Goal: Task Accomplishment & Management: Manage account settings

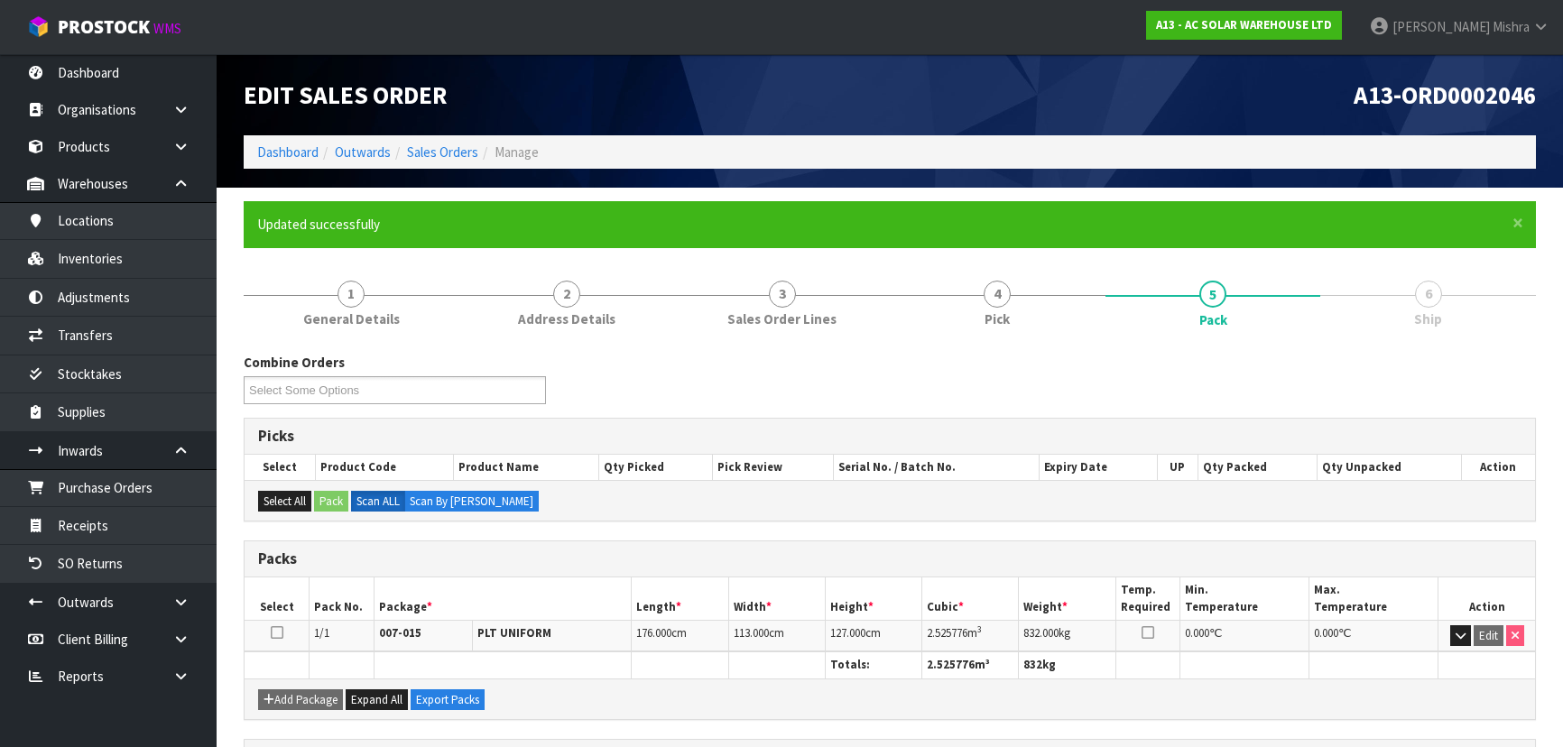
scroll to position [271, 0]
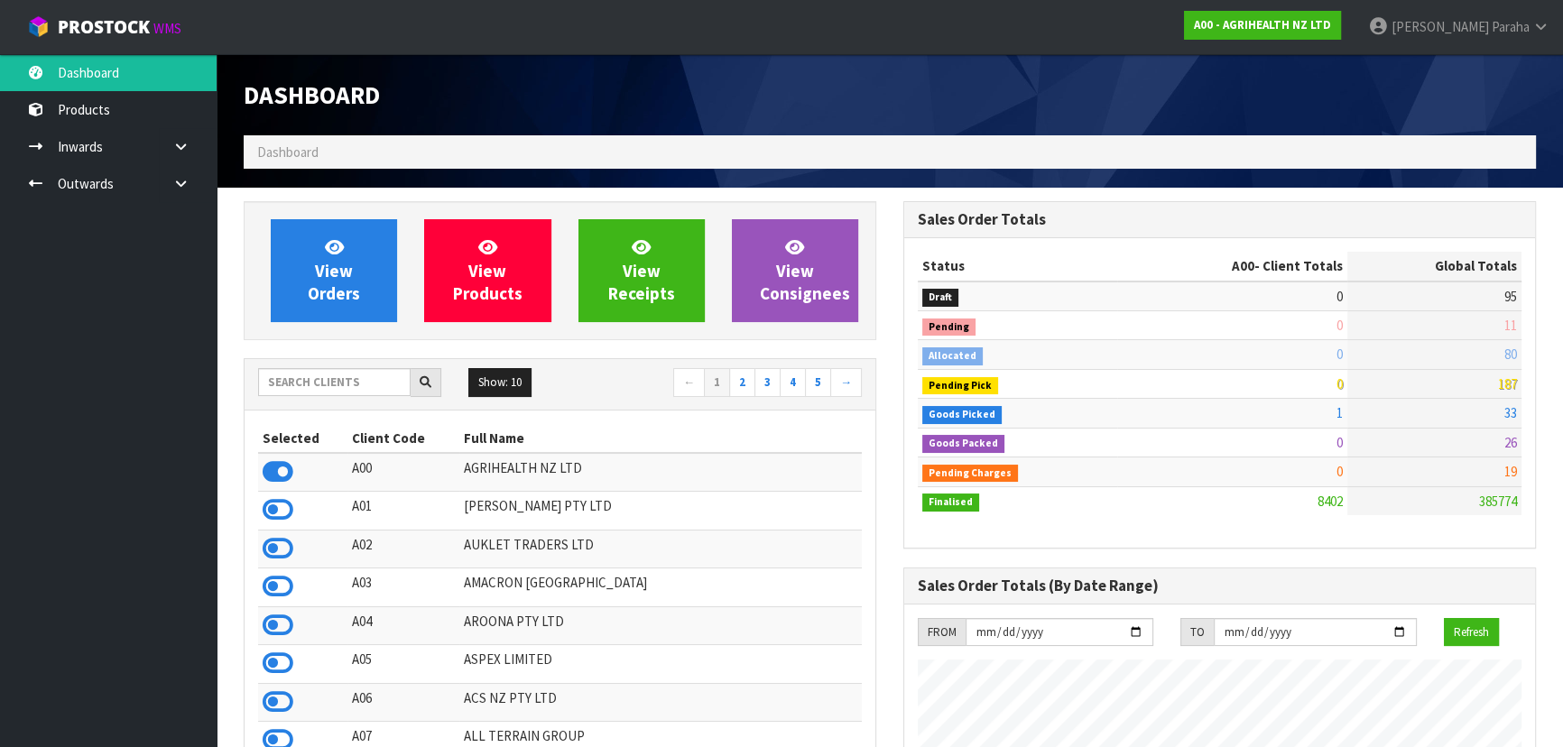
scroll to position [1365, 659]
click at [326, 383] on input "text" at bounding box center [334, 382] width 153 height 28
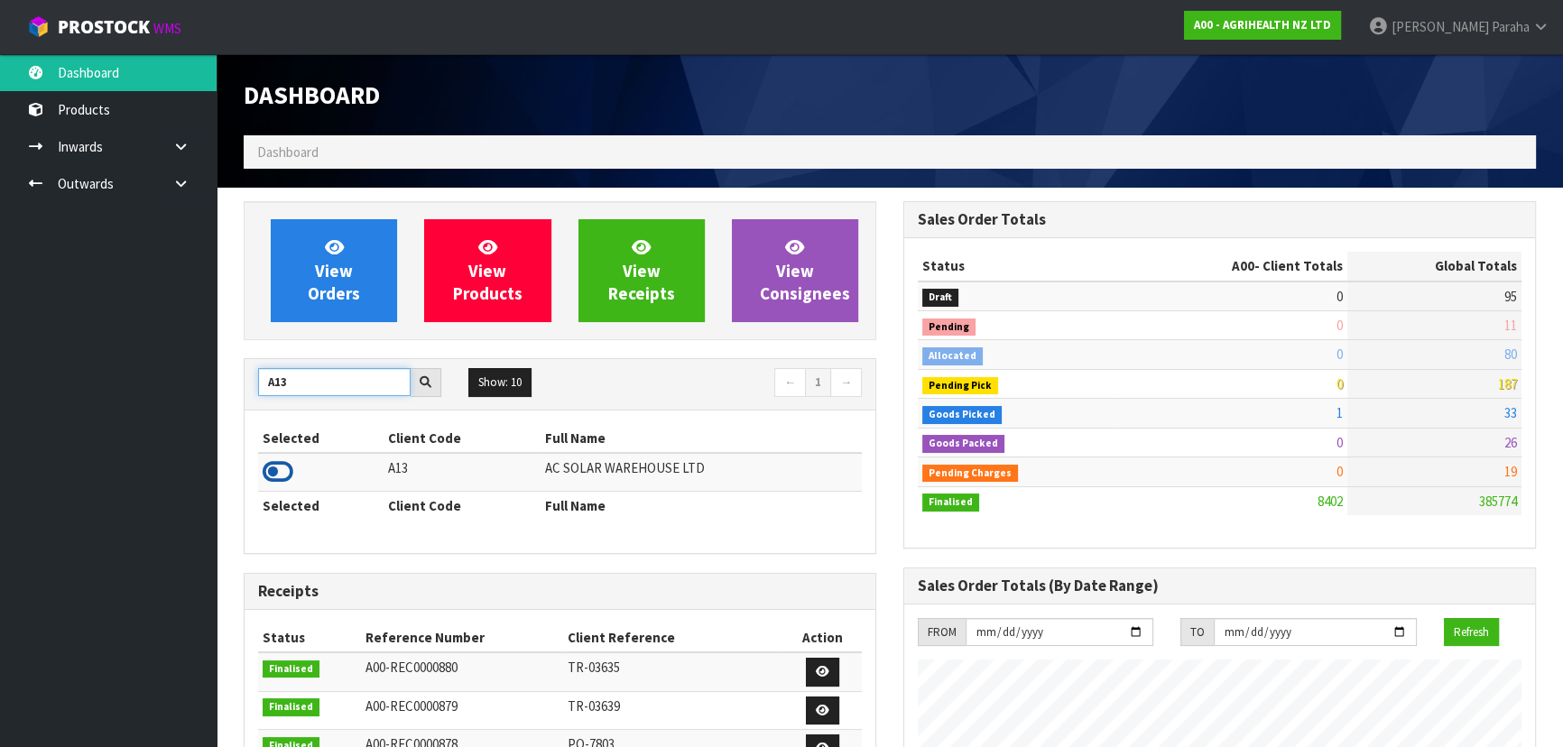
type input "A13"
click at [285, 471] on icon at bounding box center [278, 472] width 31 height 27
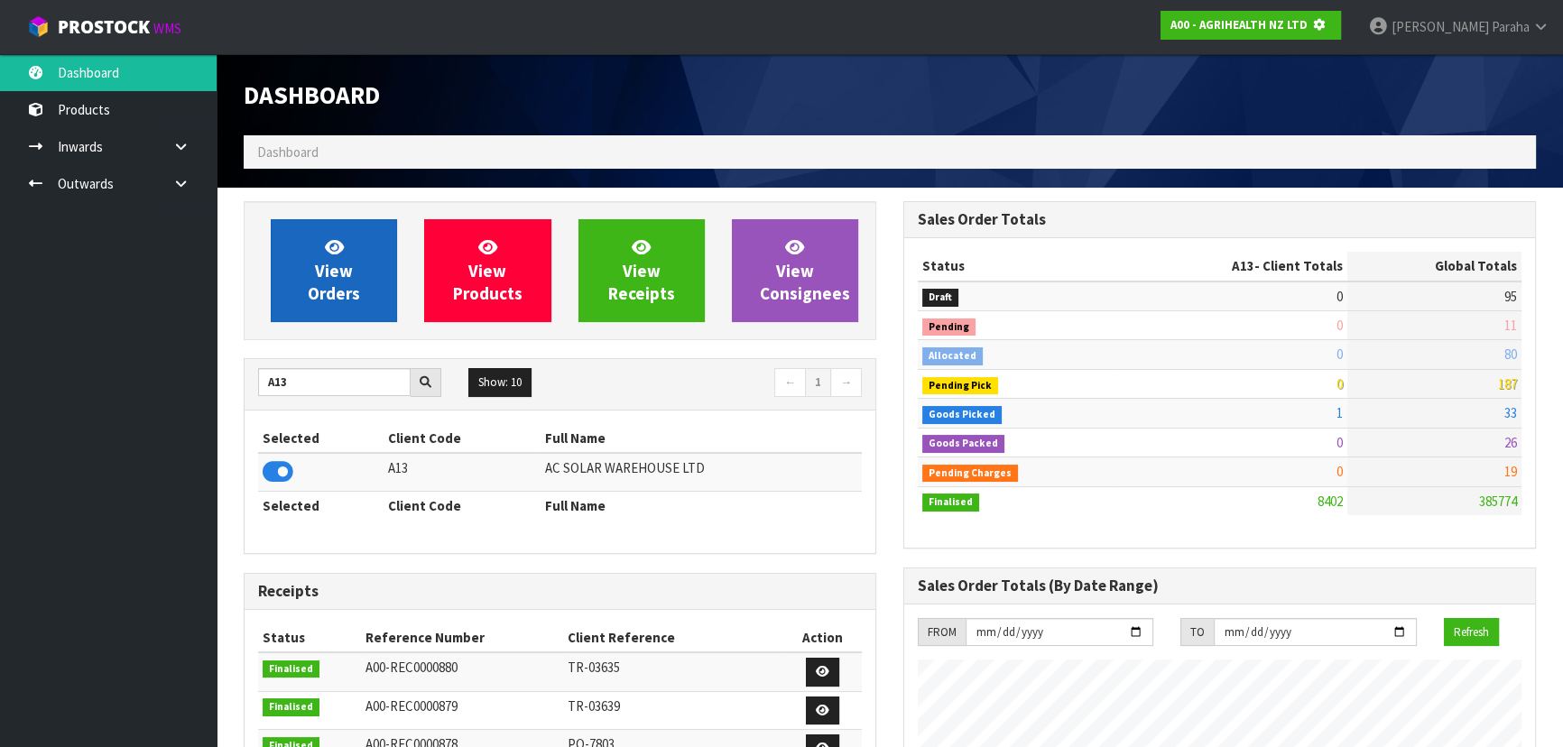
scroll to position [1124, 659]
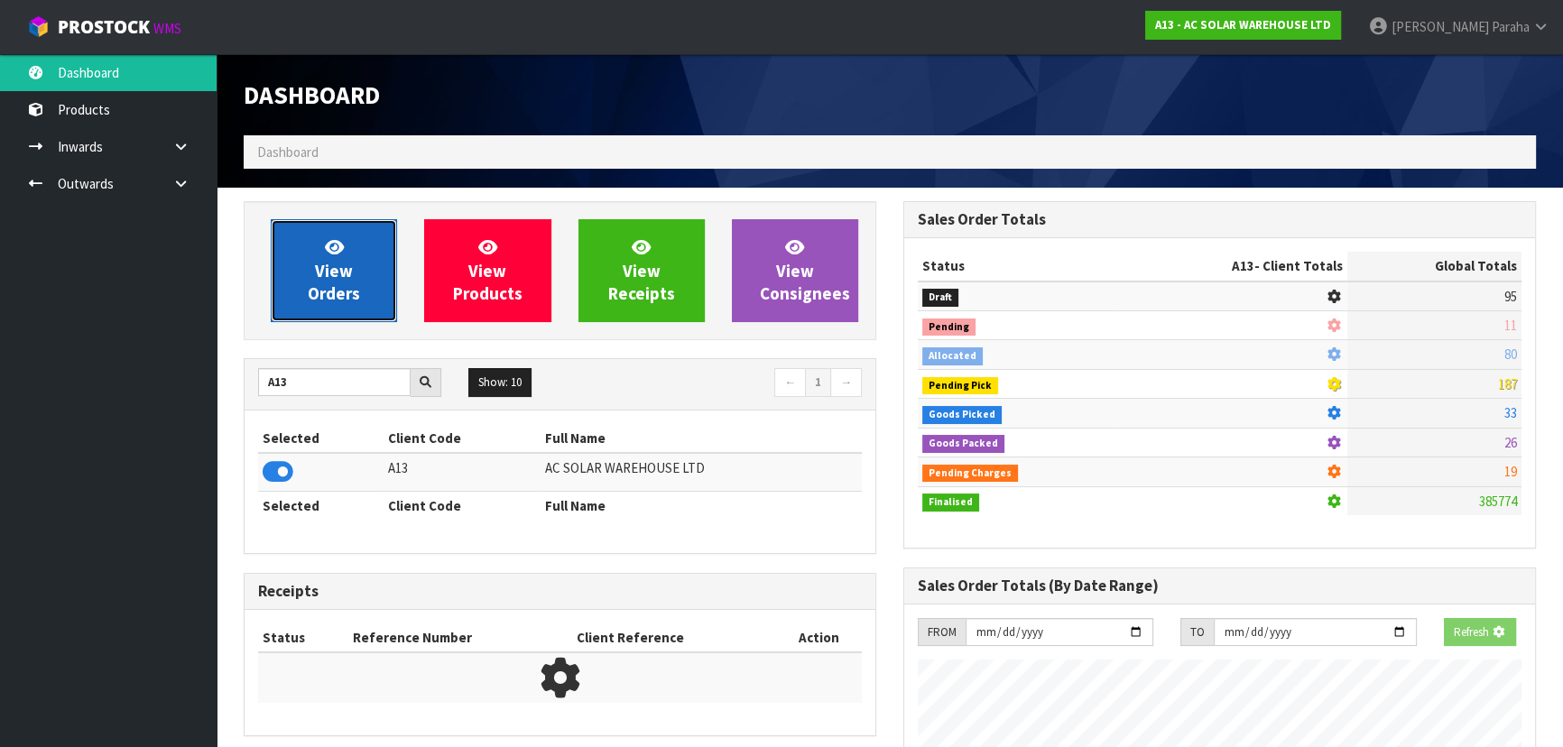
click at [310, 267] on link "View Orders" at bounding box center [334, 270] width 126 height 103
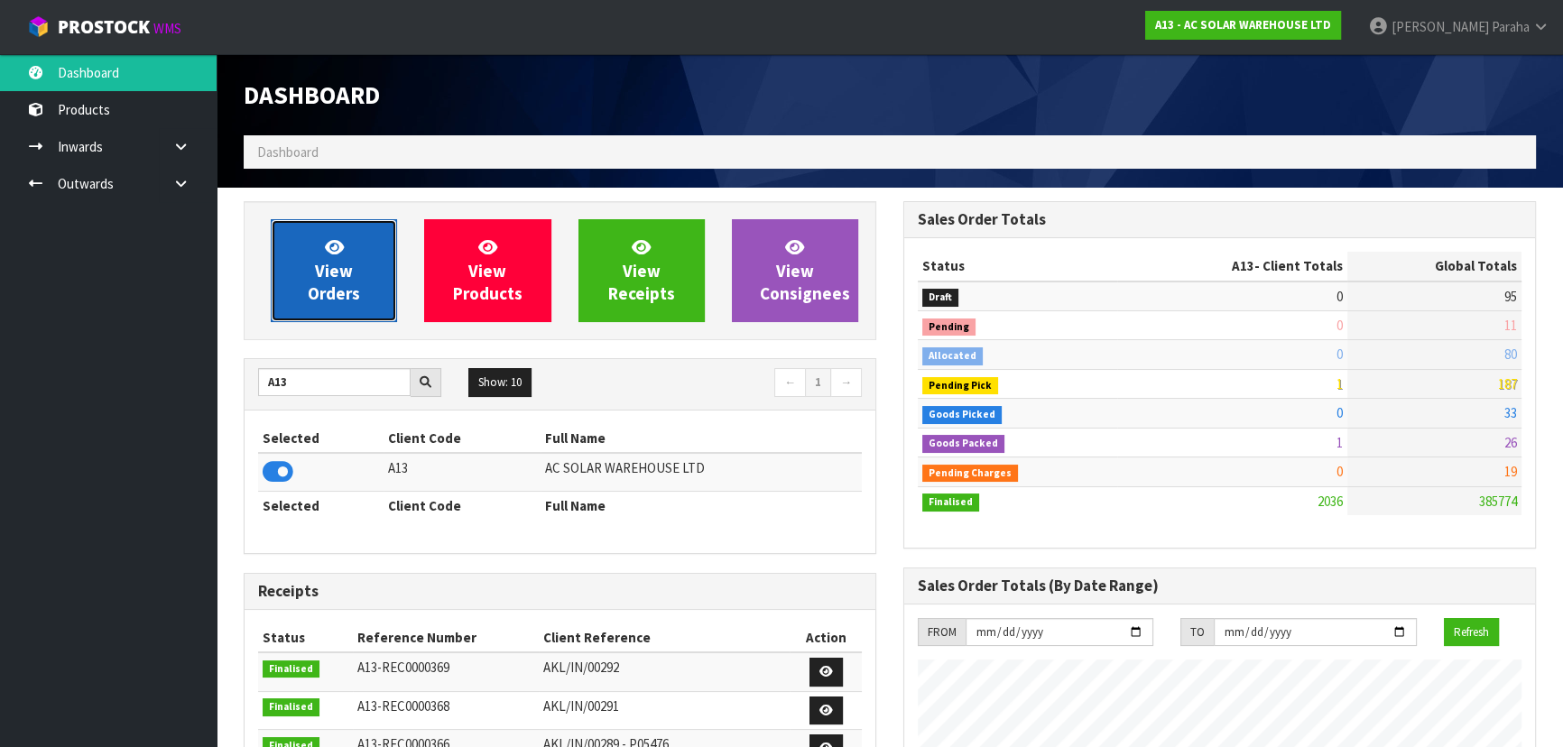
scroll to position [1441, 659]
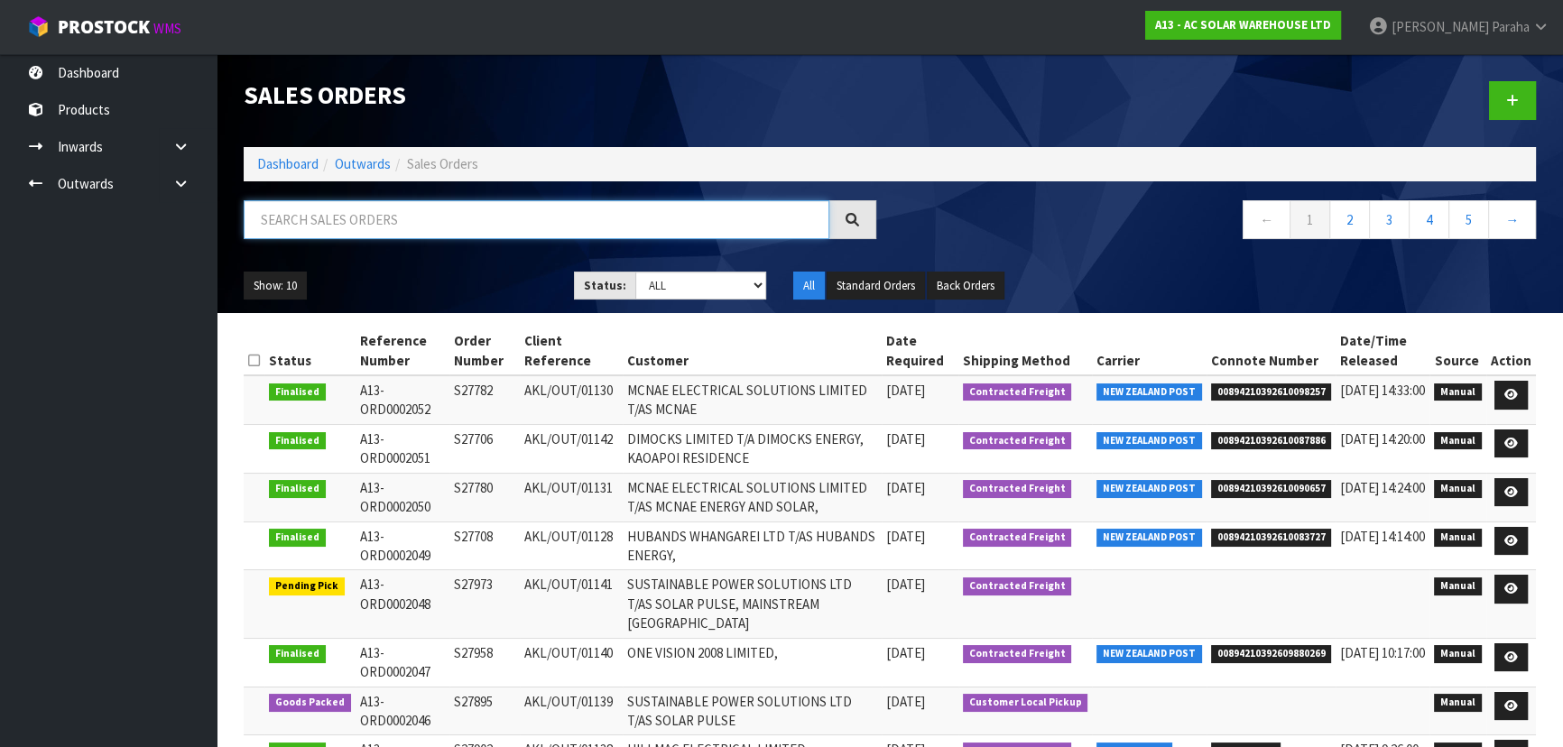
click at [302, 212] on input "text" at bounding box center [537, 219] width 586 height 39
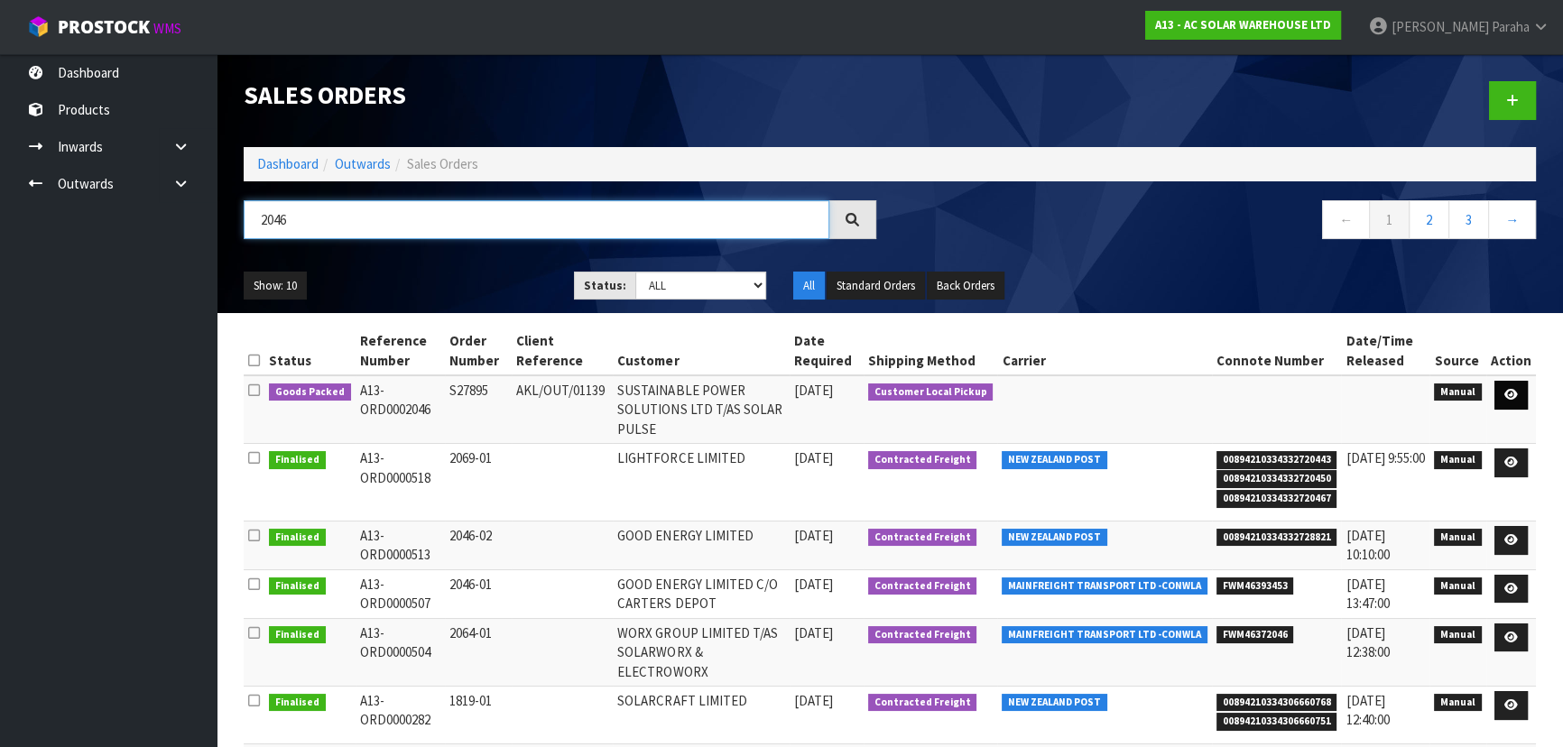
type input "2046"
click at [1507, 397] on icon at bounding box center [1512, 395] width 14 height 12
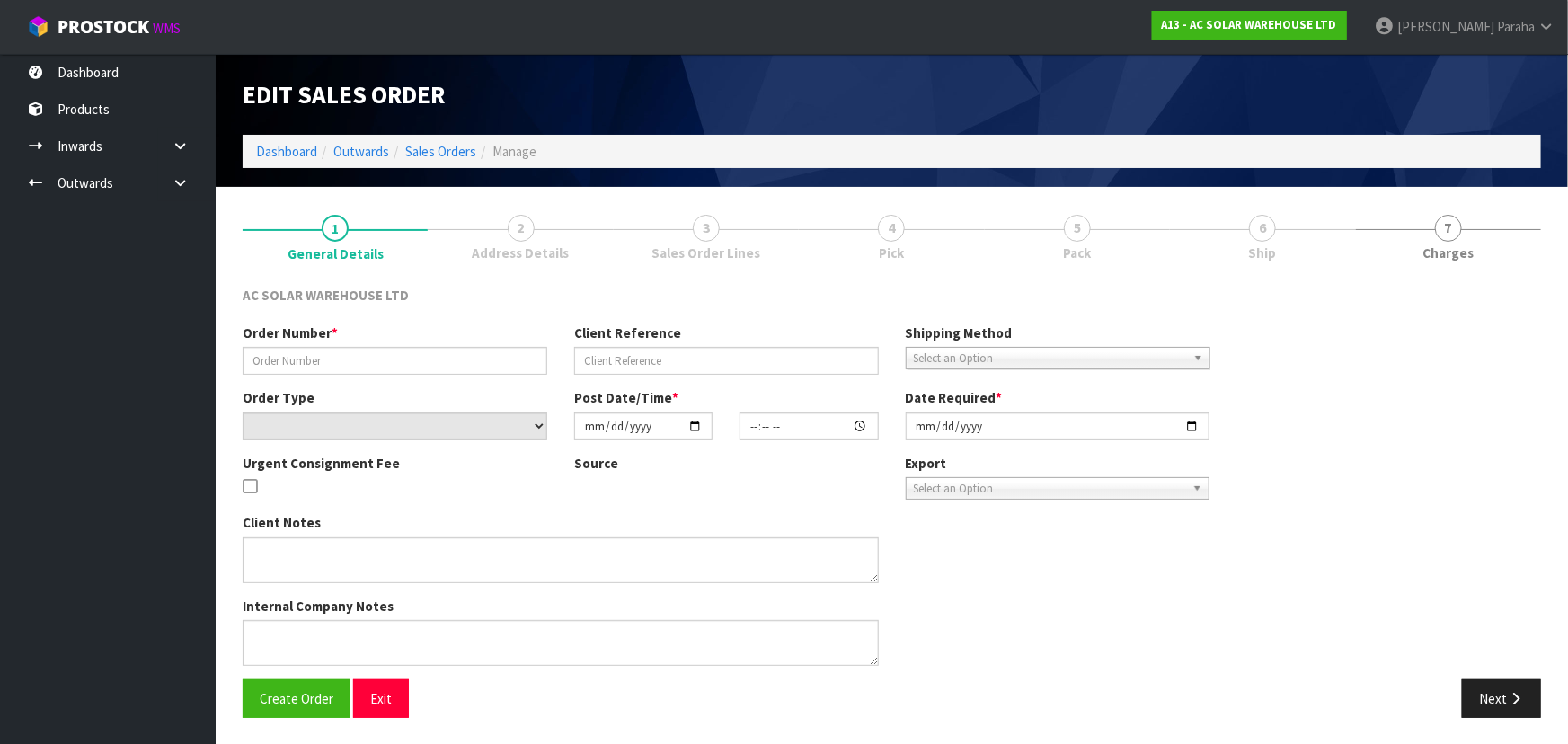
type input "S27895"
type input "AKL/OUT/01139"
select select "number:0"
type input "[DATE]"
type input "15:26:00.000"
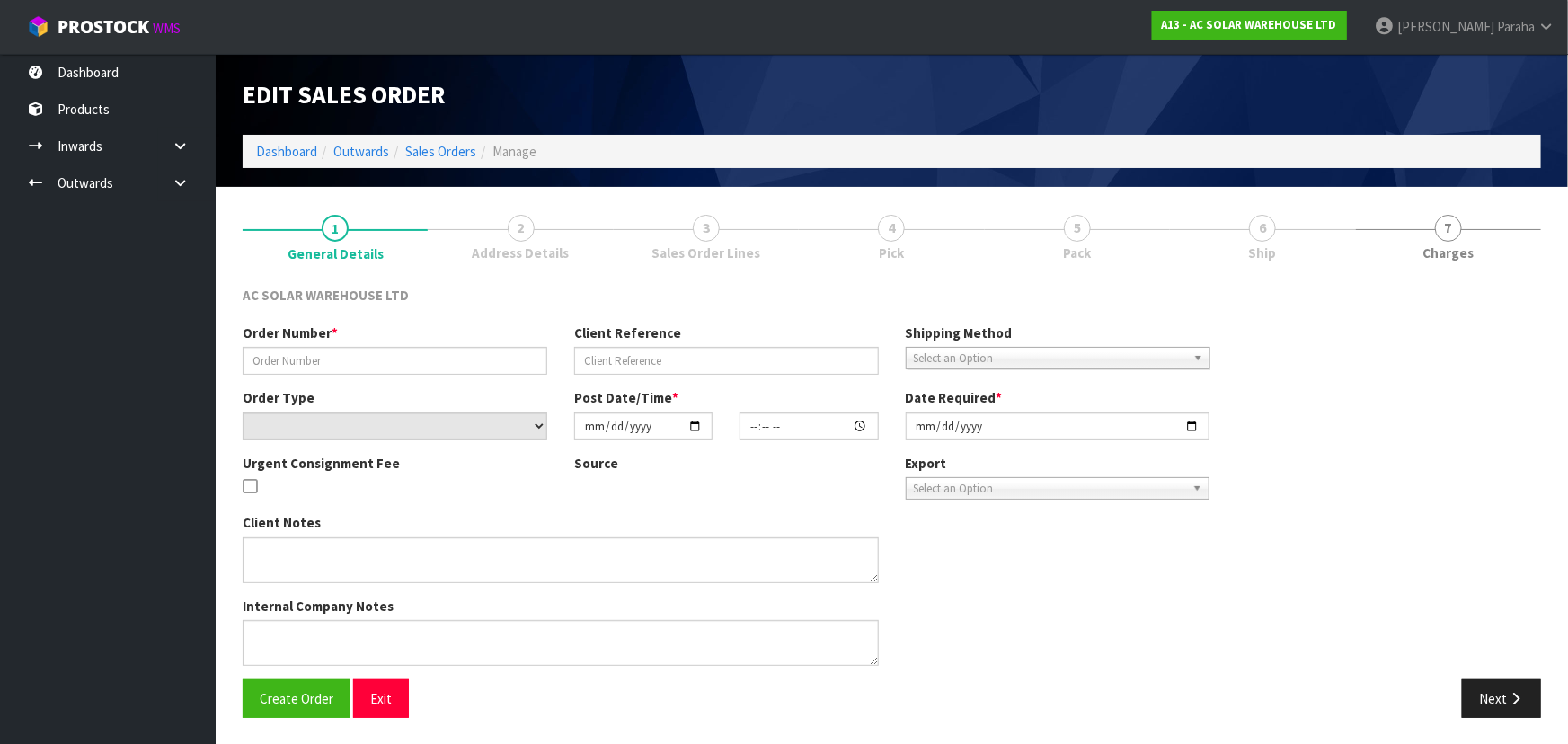
type input "[DATE]"
type textarea "CUSTOMER TO COLLECT FROM CWL [DATE][DATE]"
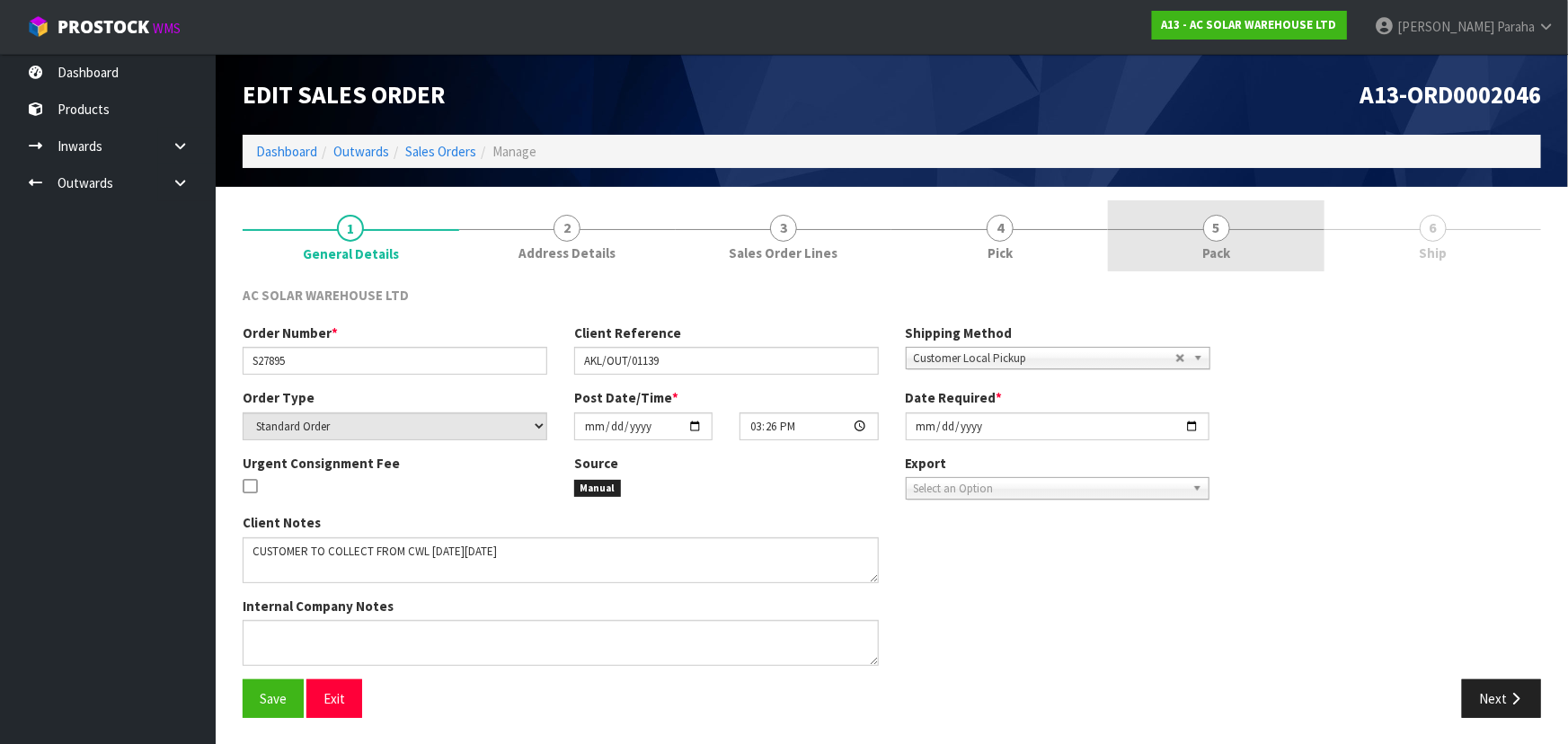
click at [1203, 233] on link "5 Pack" at bounding box center [1217, 235] width 217 height 71
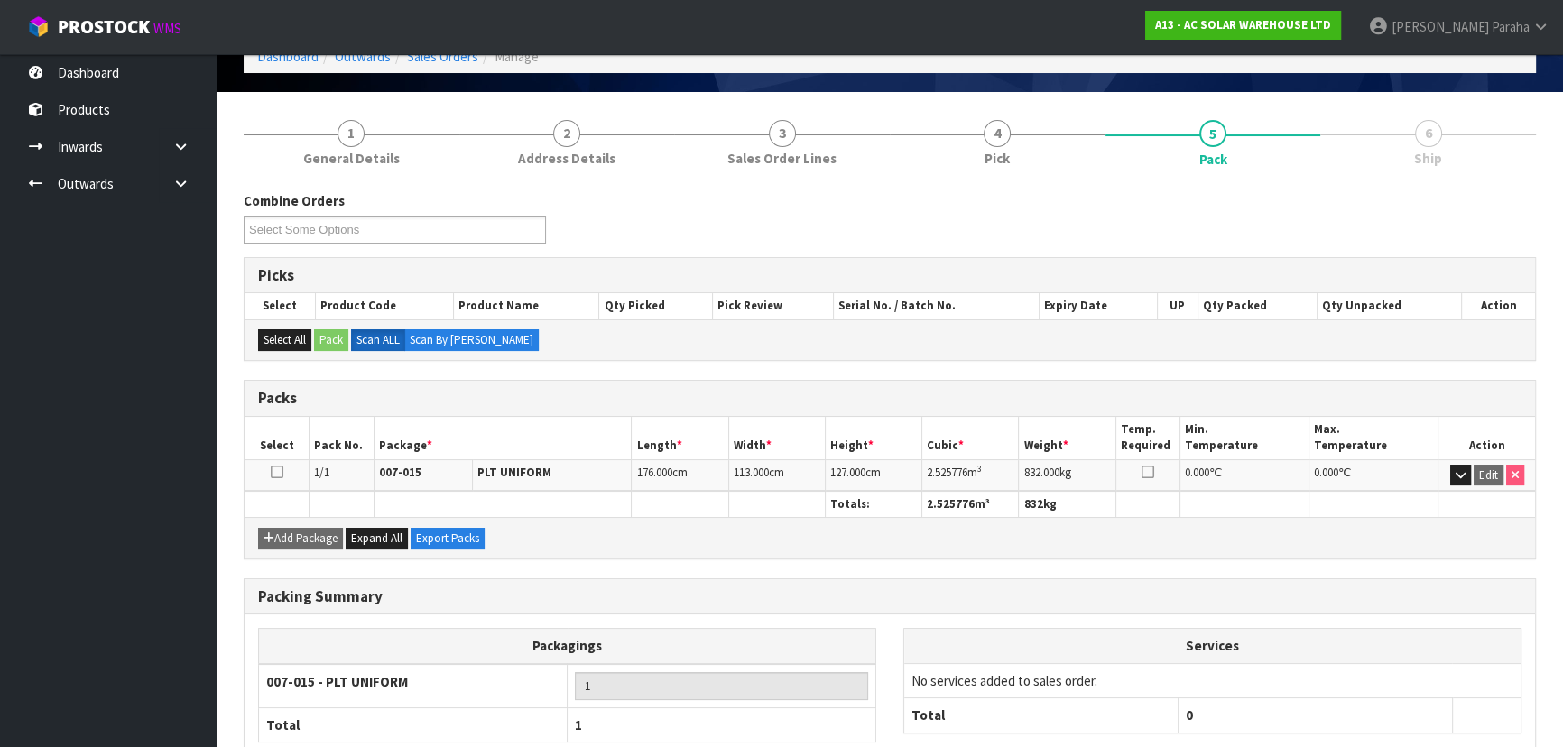
scroll to position [206, 0]
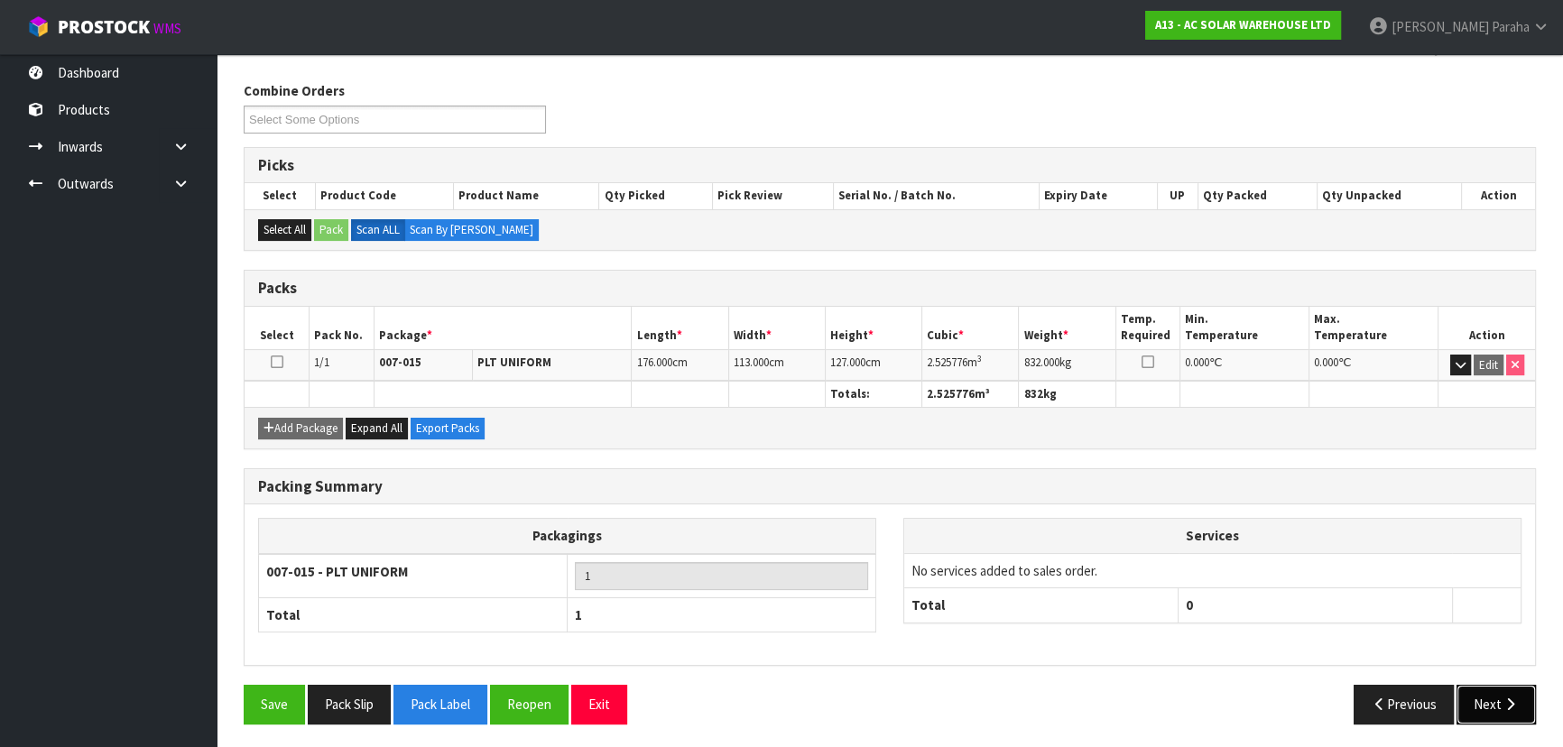
click at [1504, 698] on icon "button" at bounding box center [1510, 705] width 17 height 14
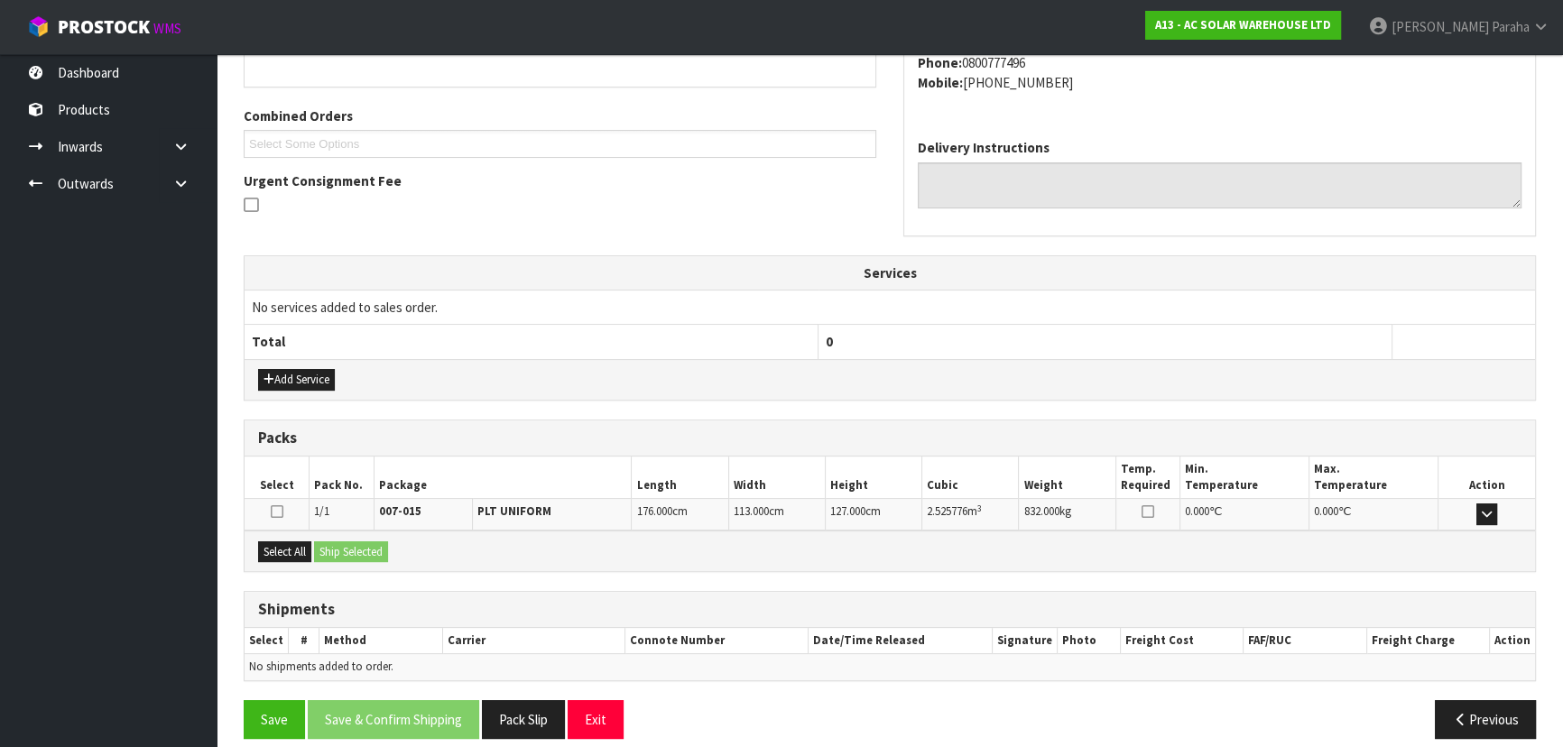
scroll to position [376, 0]
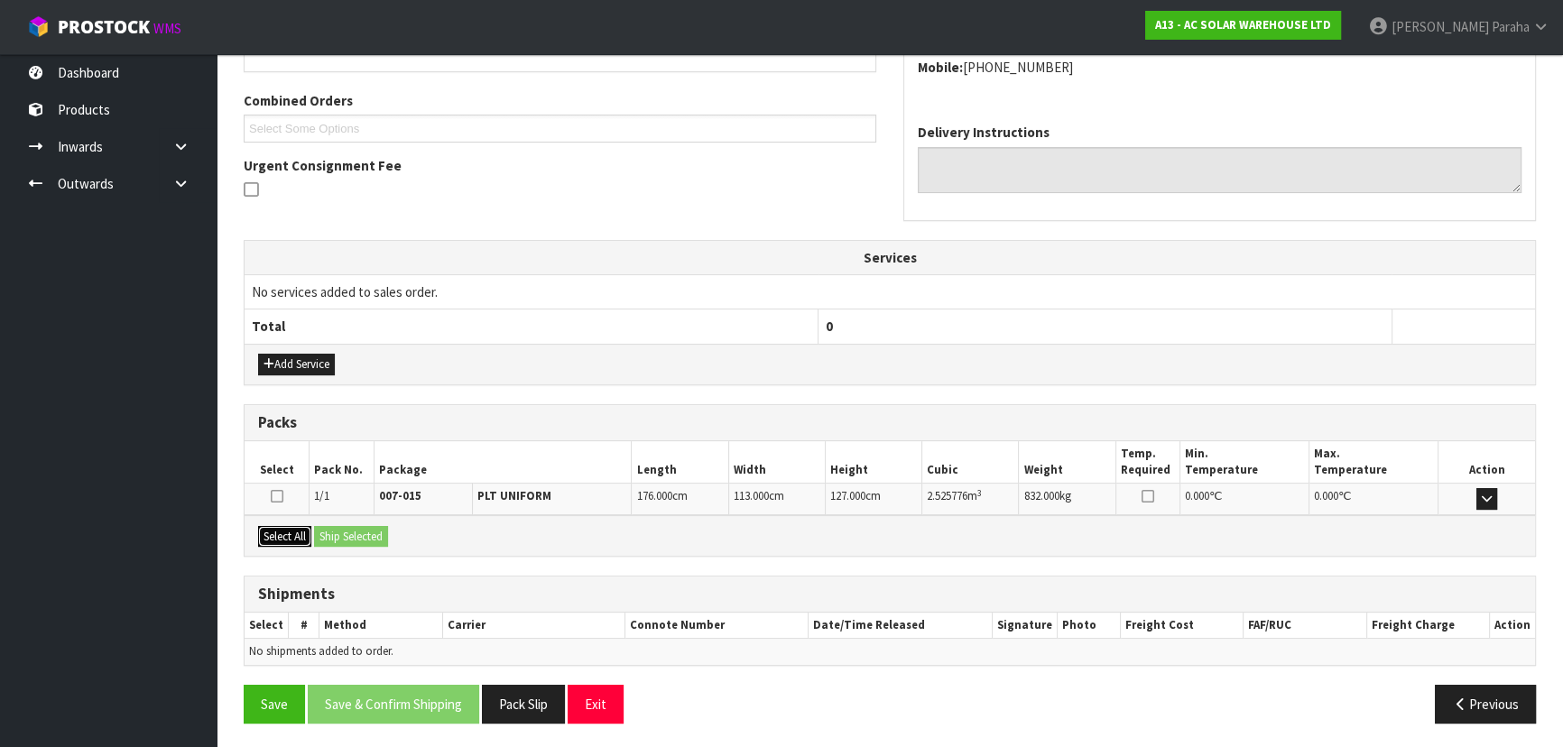
click at [280, 533] on button "Select All" at bounding box center [284, 537] width 53 height 22
click at [351, 533] on button "Ship Selected" at bounding box center [351, 537] width 74 height 22
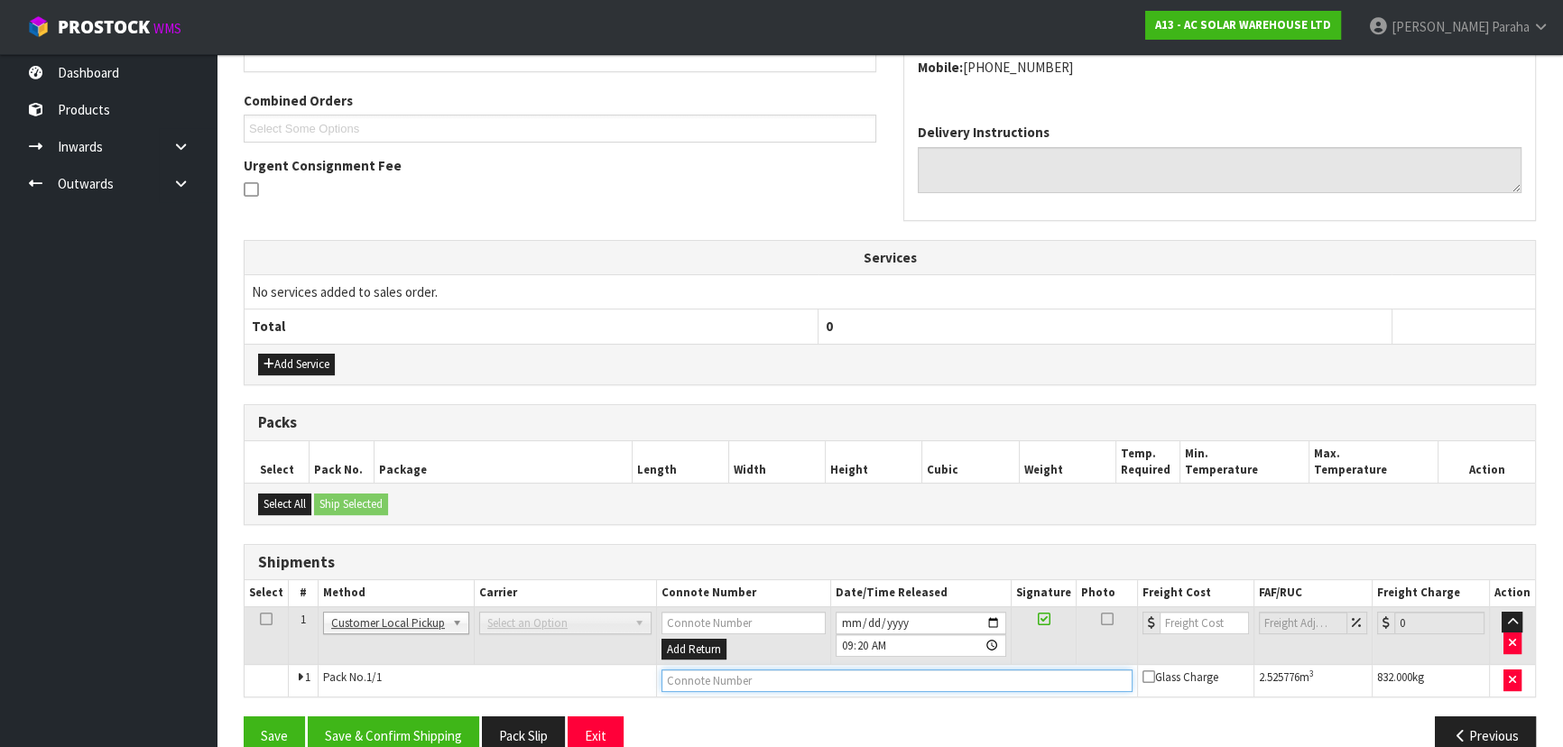
click at [807, 678] on input "text" at bounding box center [897, 681] width 471 height 23
type input "CUSTOMER COLLECTED"
click at [421, 728] on button "Save & Confirm Shipping" at bounding box center [393, 736] width 171 height 39
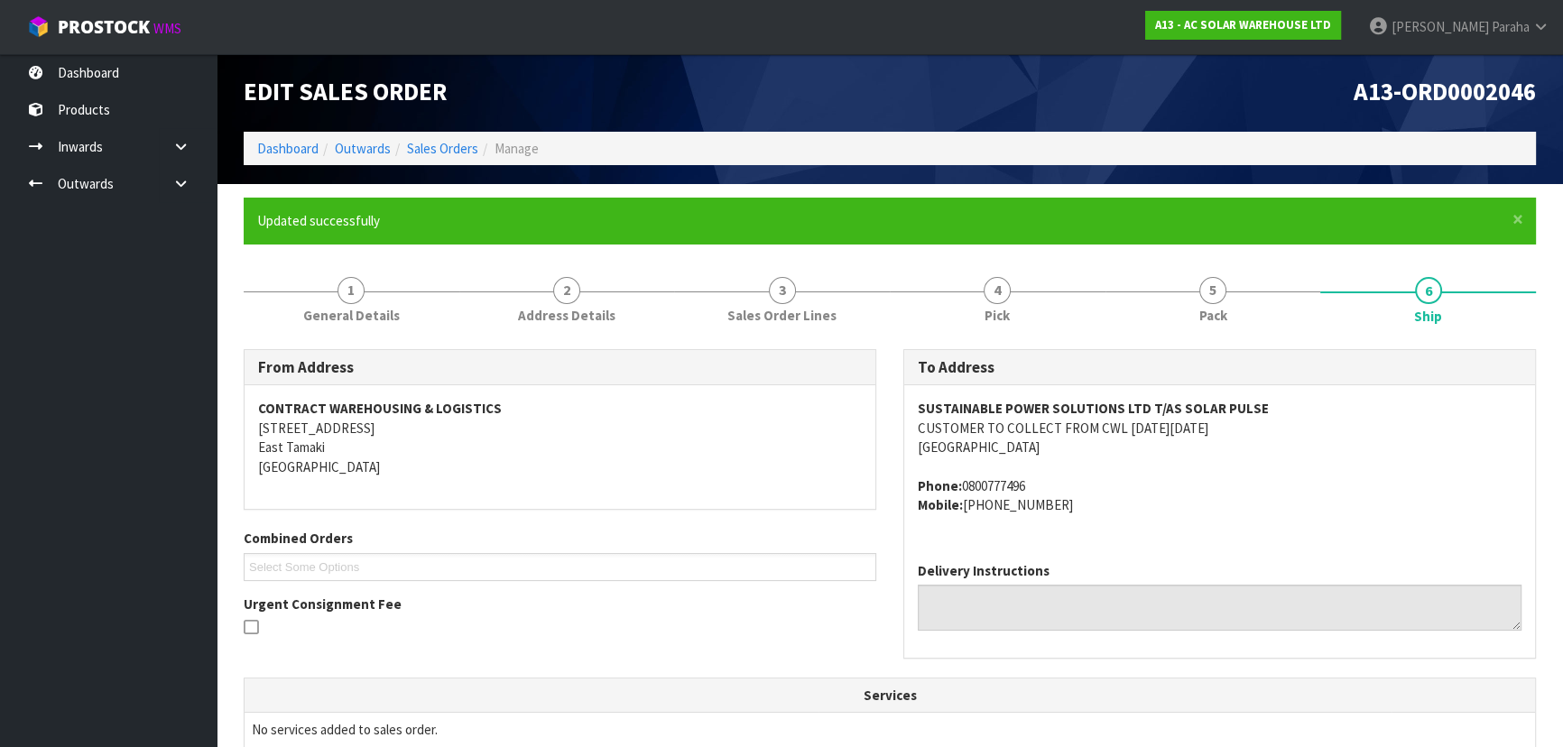
scroll to position [0, 0]
